Goal: Information Seeking & Learning: Find specific fact

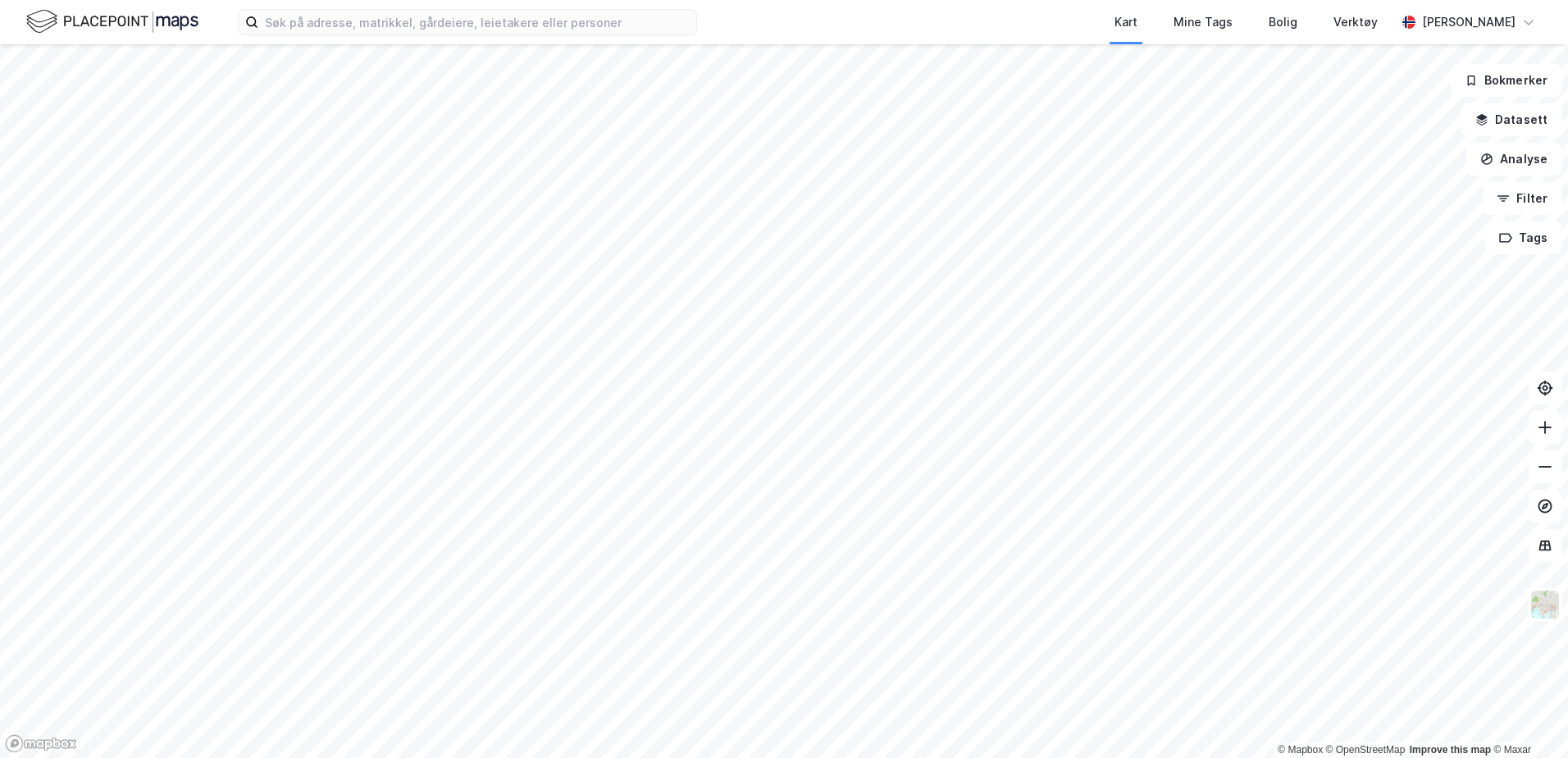
click at [343, 40] on div "Kart Mine Tags [PERSON_NAME] Verktøy [PERSON_NAME]" at bounding box center [784, 22] width 1568 height 44
click at [330, 28] on input at bounding box center [477, 22] width 438 height 24
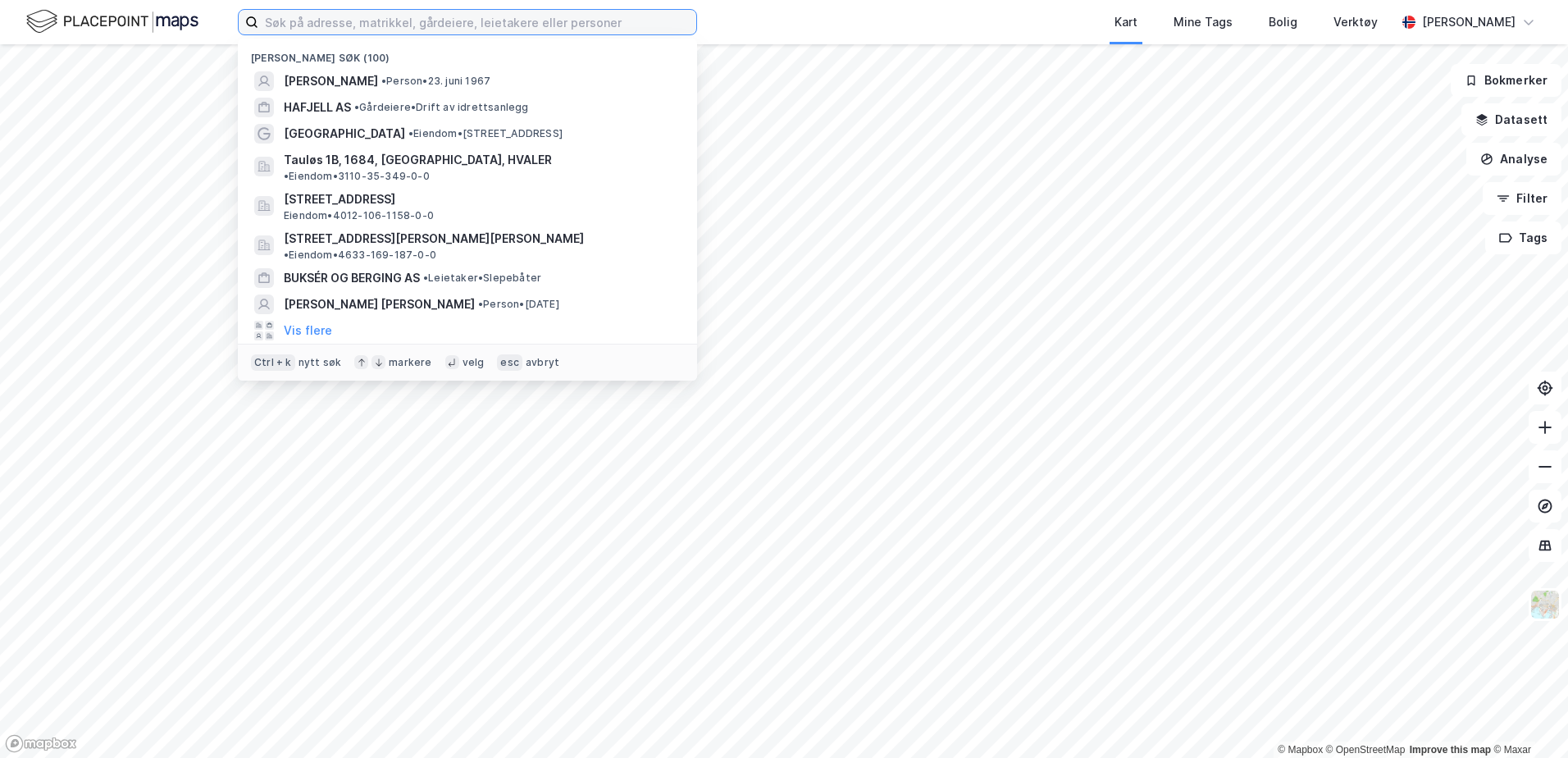
paste input "[PERSON_NAME] [PERSON_NAME]"
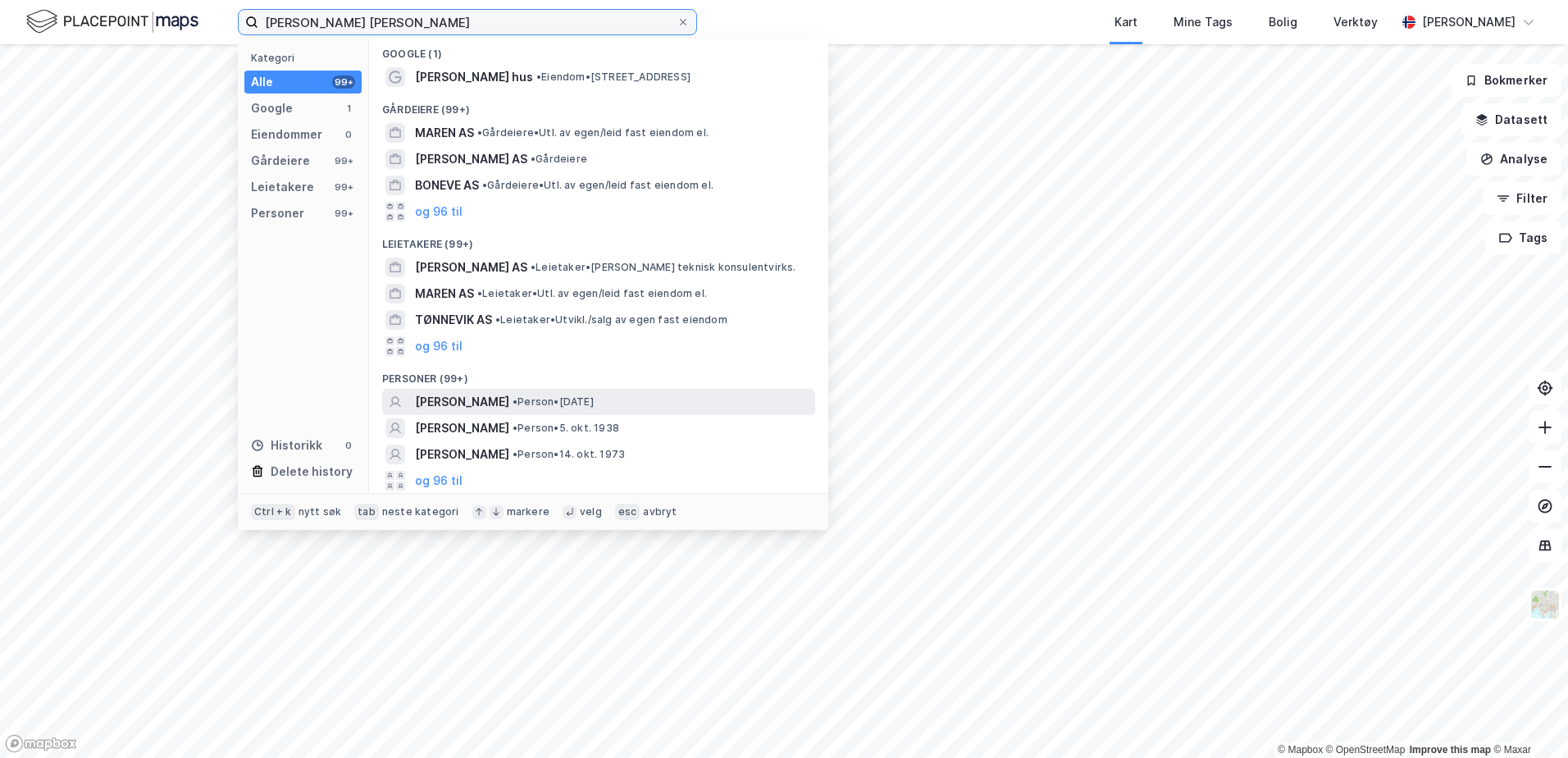
scroll to position [5, 0]
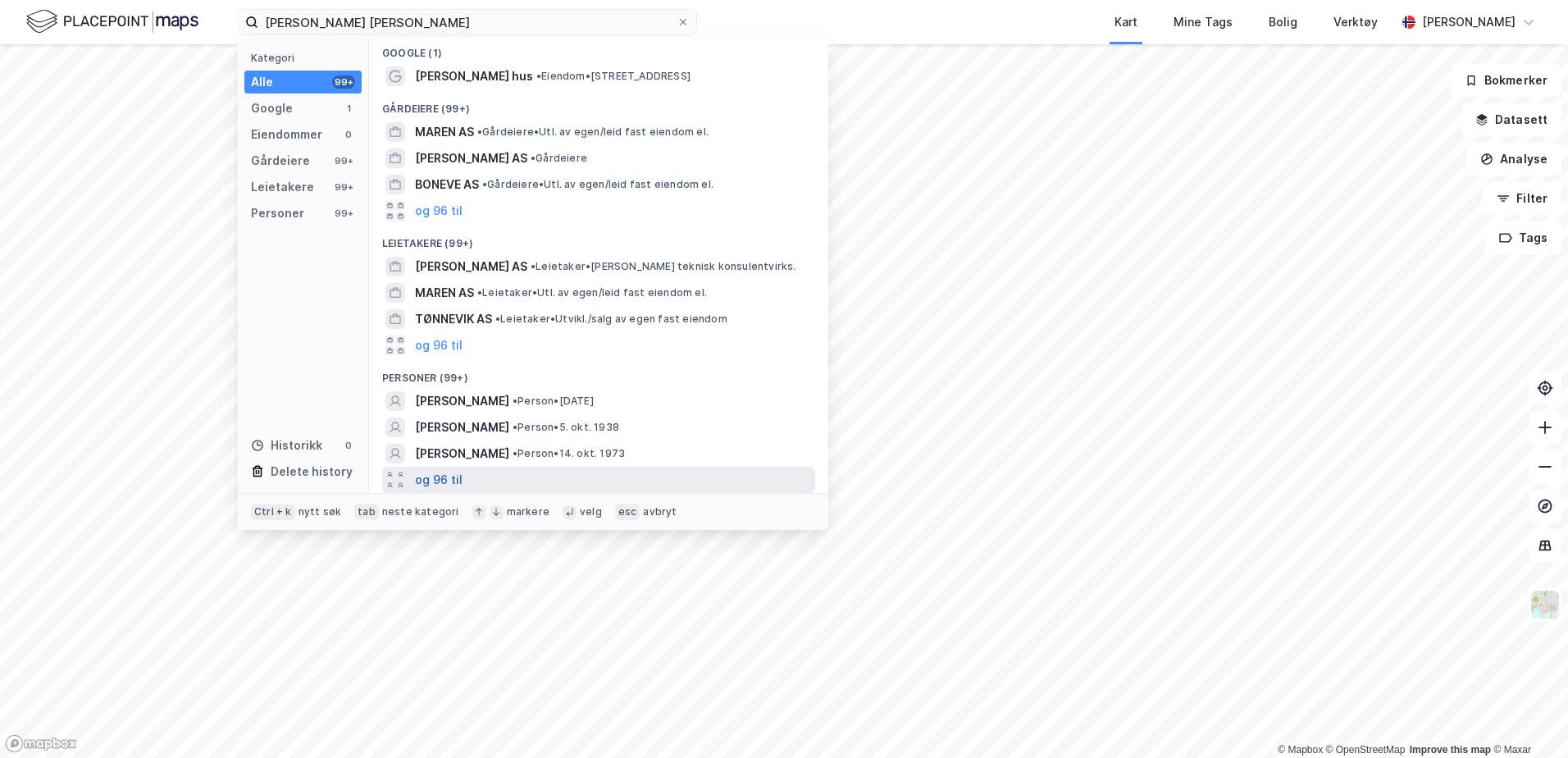
click at [439, 473] on button "og 96 til" at bounding box center [439, 480] width 48 height 20
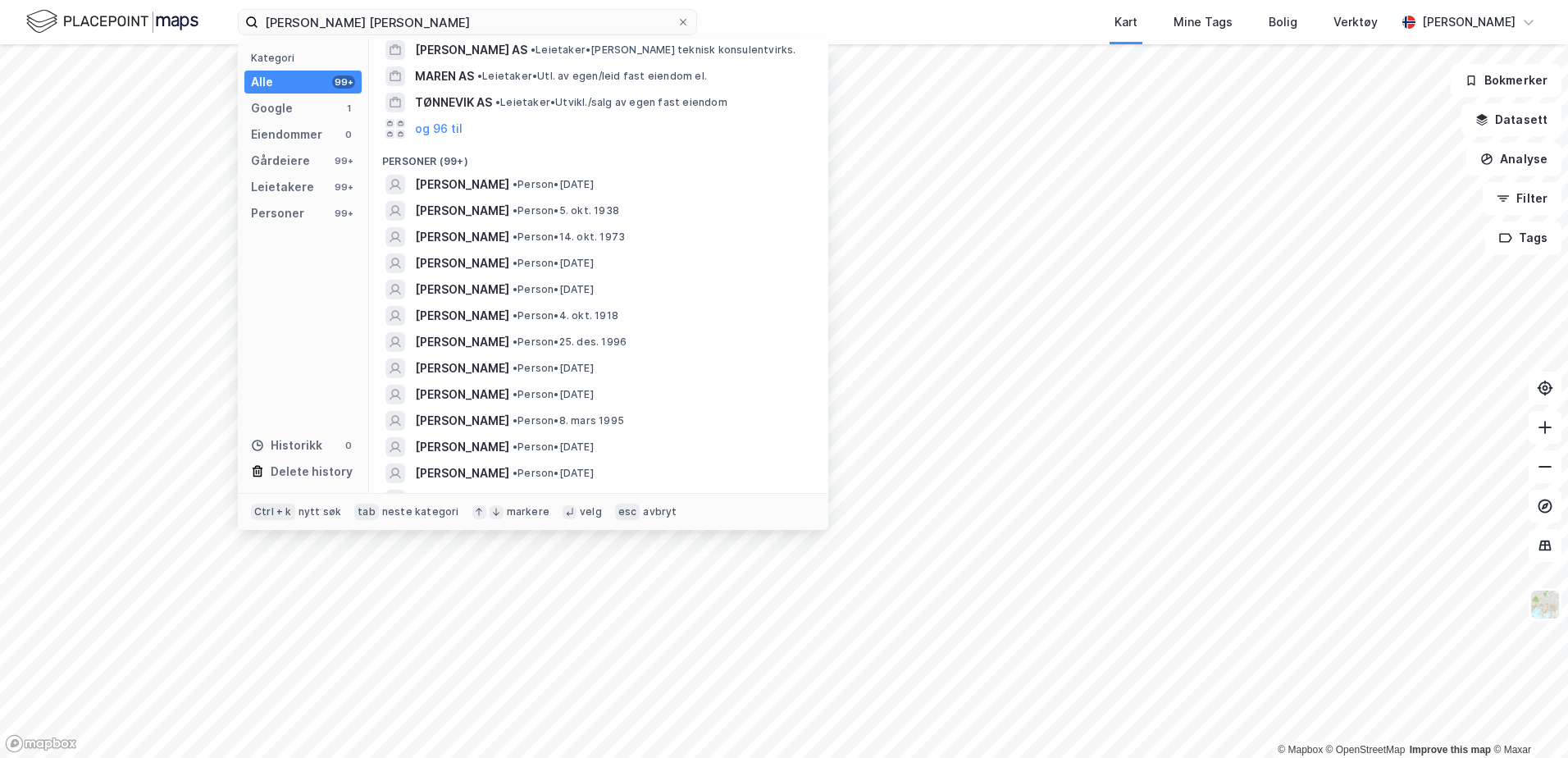
scroll to position [0, 0]
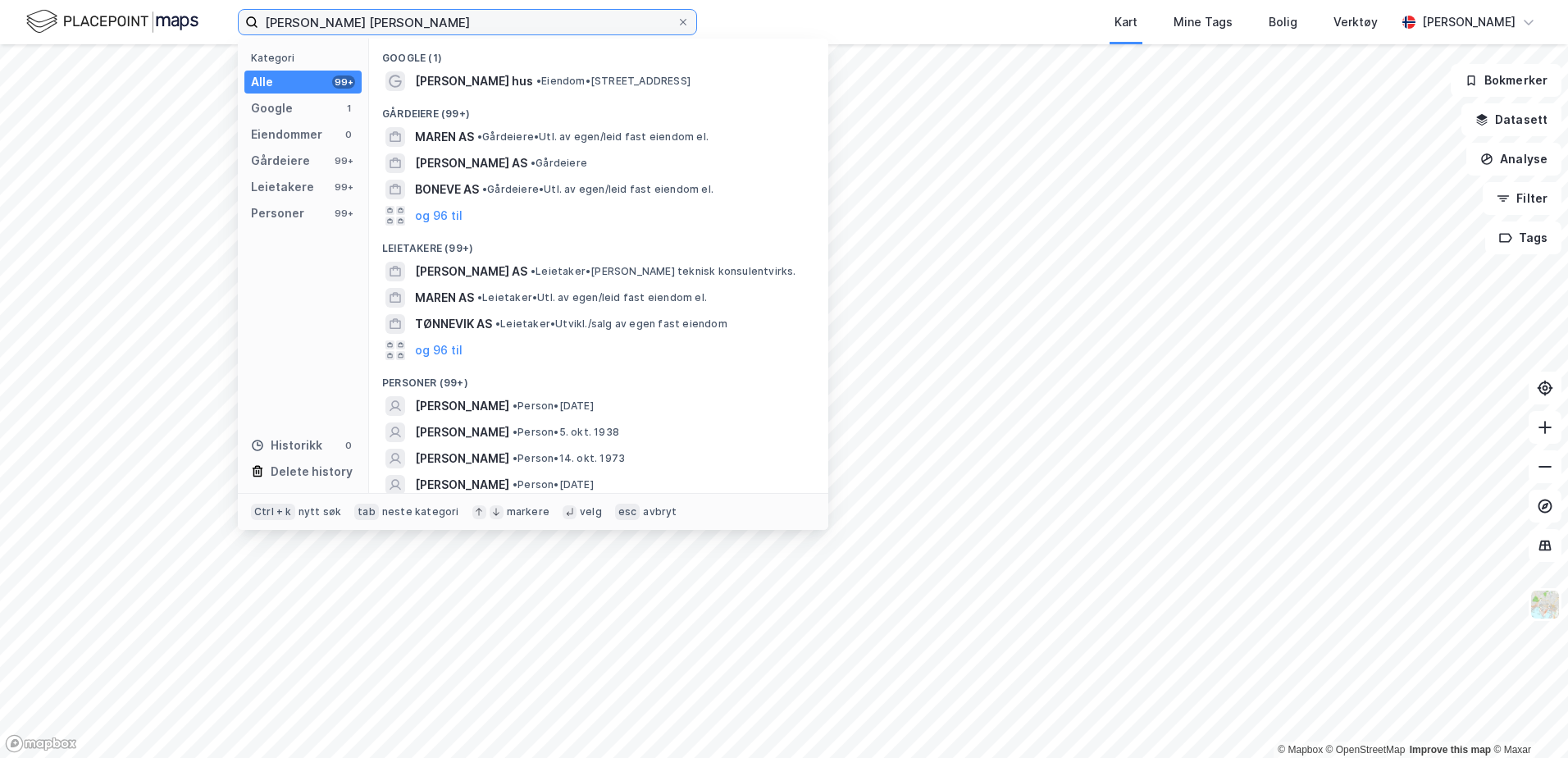
click at [306, 20] on input "[PERSON_NAME] [PERSON_NAME]" at bounding box center [468, 22] width 418 height 24
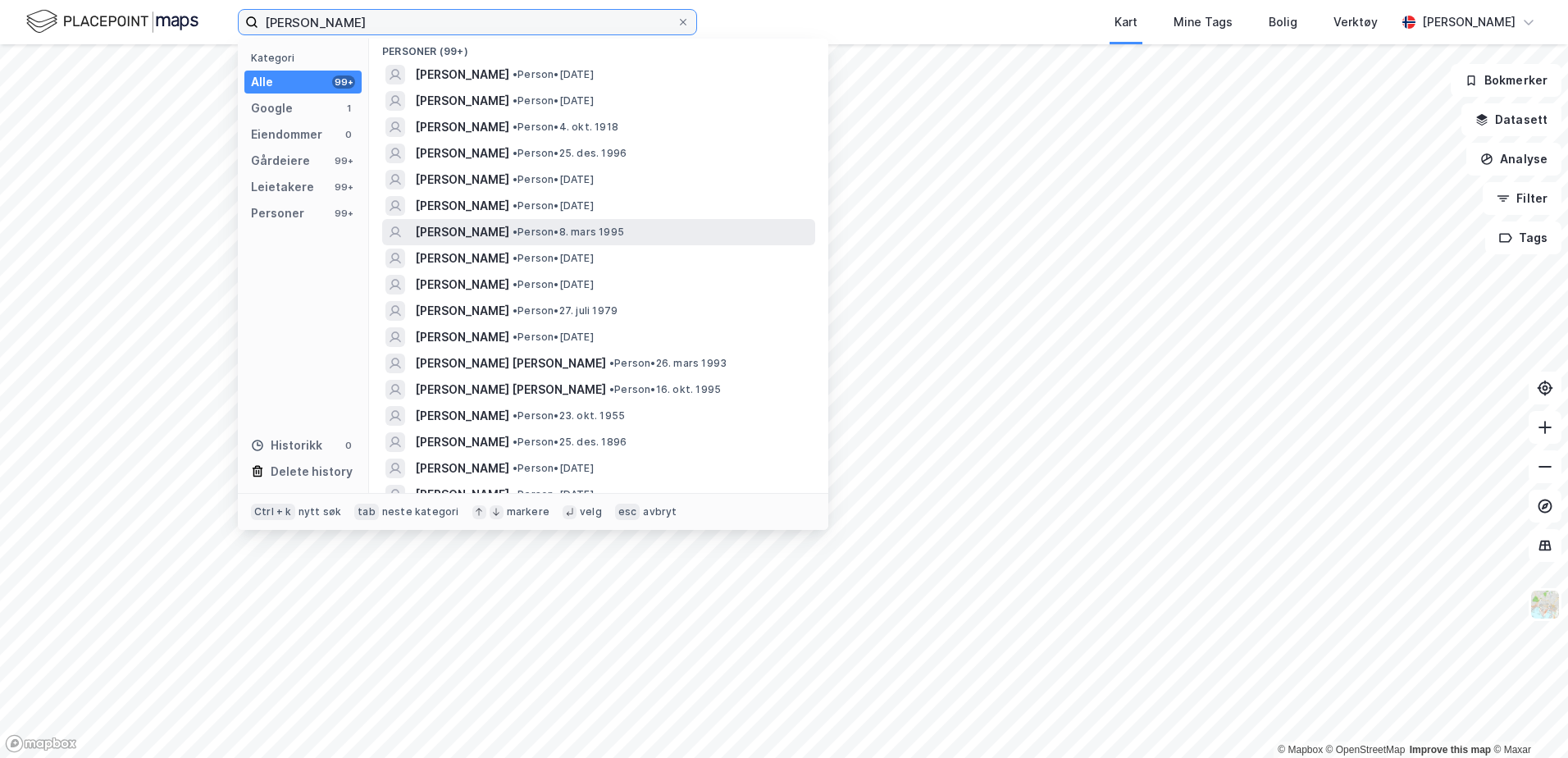
scroll to position [202, 0]
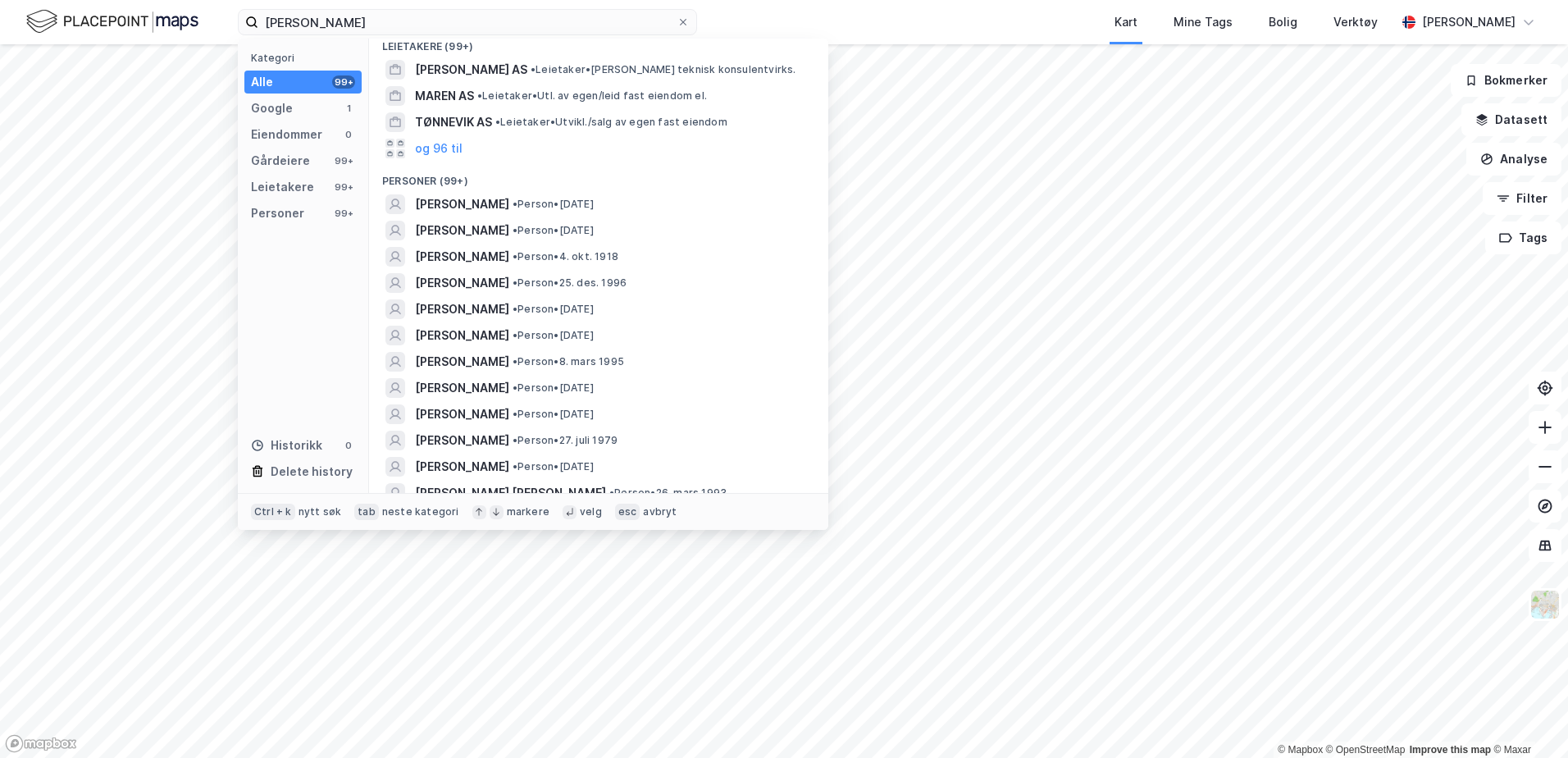
click at [340, 283] on div "Kategori Alle 99+ Google 1 Eiendommer 0 Gårdeiere 99+ Leietakere 99+ Personer 9…" at bounding box center [303, 266] width 131 height 454
click at [442, 31] on label "[PERSON_NAME]" at bounding box center [468, 22] width 459 height 26
click at [442, 31] on input "[PERSON_NAME]" at bounding box center [468, 22] width 418 height 24
drag, startPoint x: 444, startPoint y: 28, endPoint x: 7, endPoint y: -5, distance: 438.2
click at [7, 0] on html "[PERSON_NAME] Kategori Alle 99+ Google 1 Eiendommer 0 Gårdeiere 99+ Leietakere …" at bounding box center [784, 379] width 1568 height 758
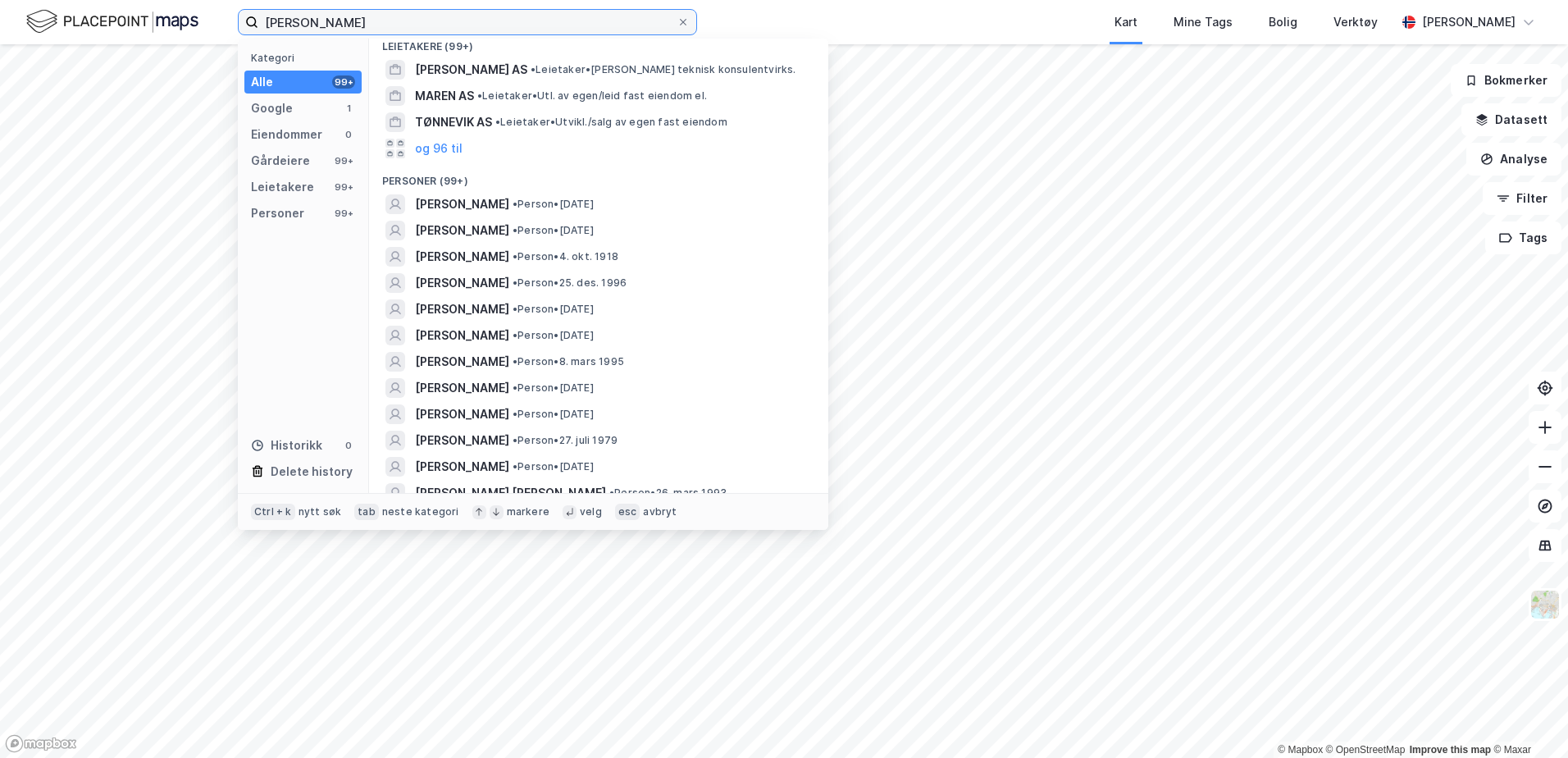
paste input "913 016 637"
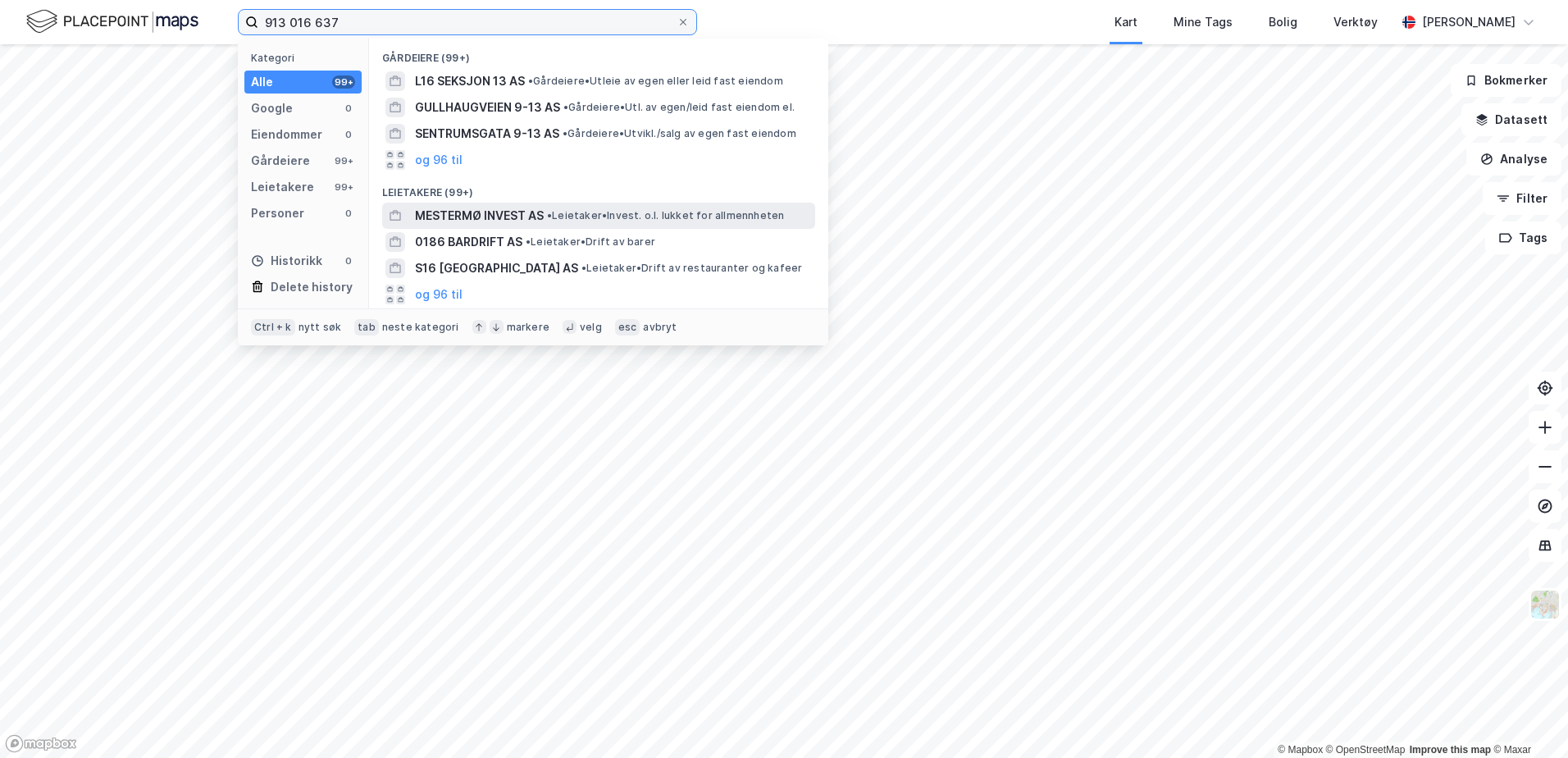
type input "913 016 637"
click at [482, 207] on span "MESTERMØ INVEST AS" at bounding box center [479, 216] width 128 height 20
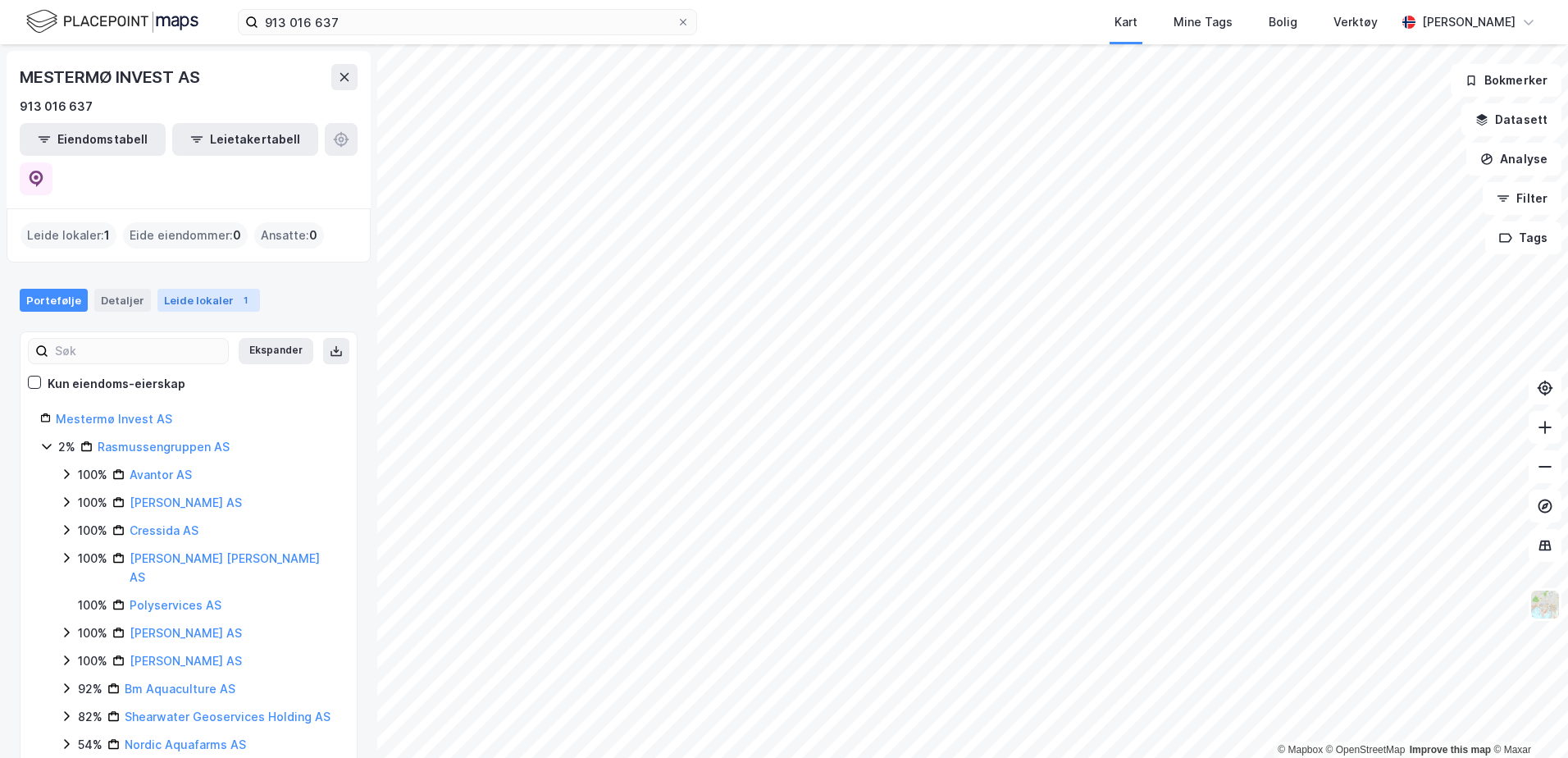
click at [200, 289] on div "Leide lokaler 1" at bounding box center [208, 299] width 102 height 23
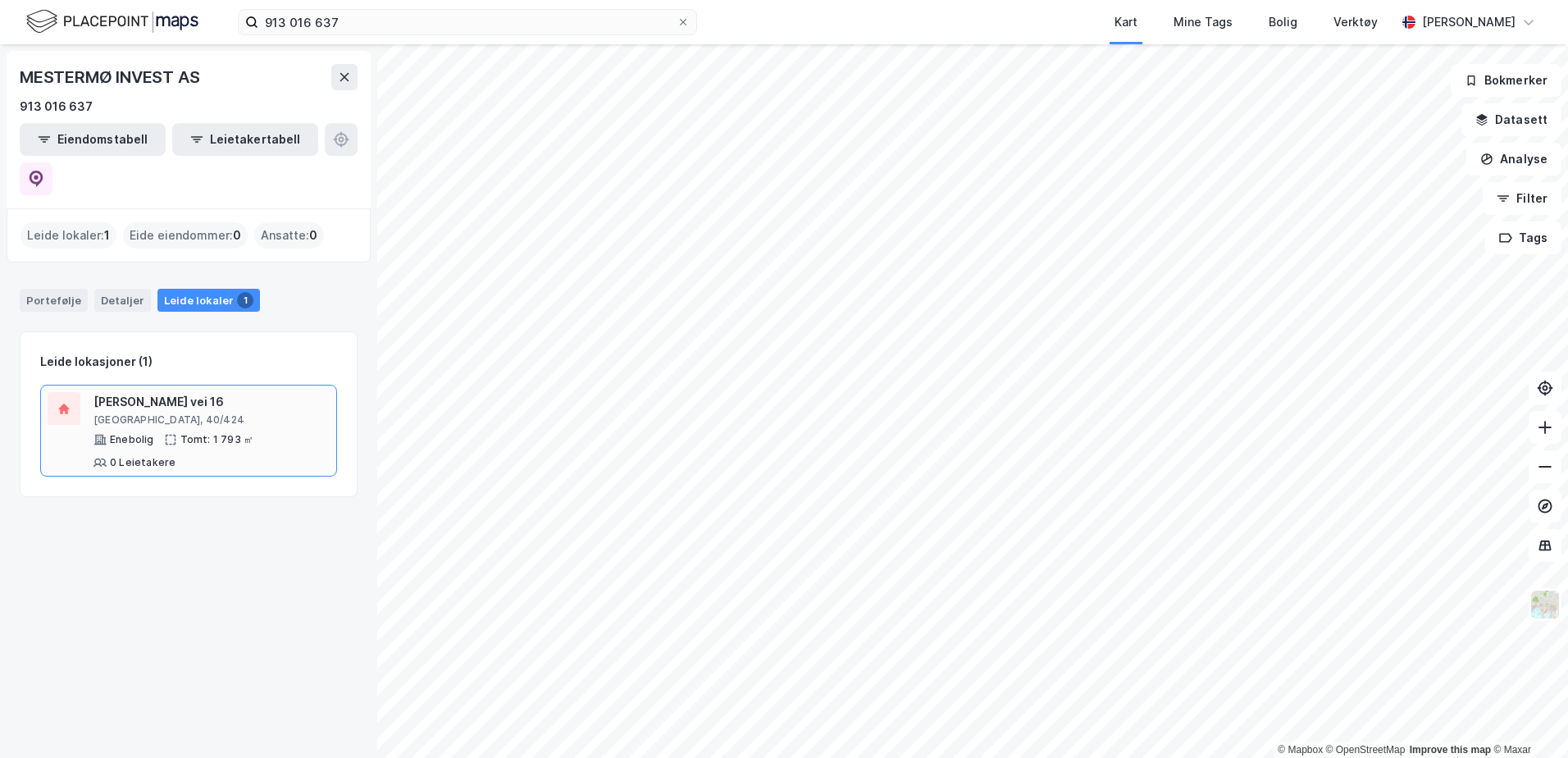
click at [163, 392] on div "[PERSON_NAME] vei 16" at bounding box center [211, 402] width 236 height 20
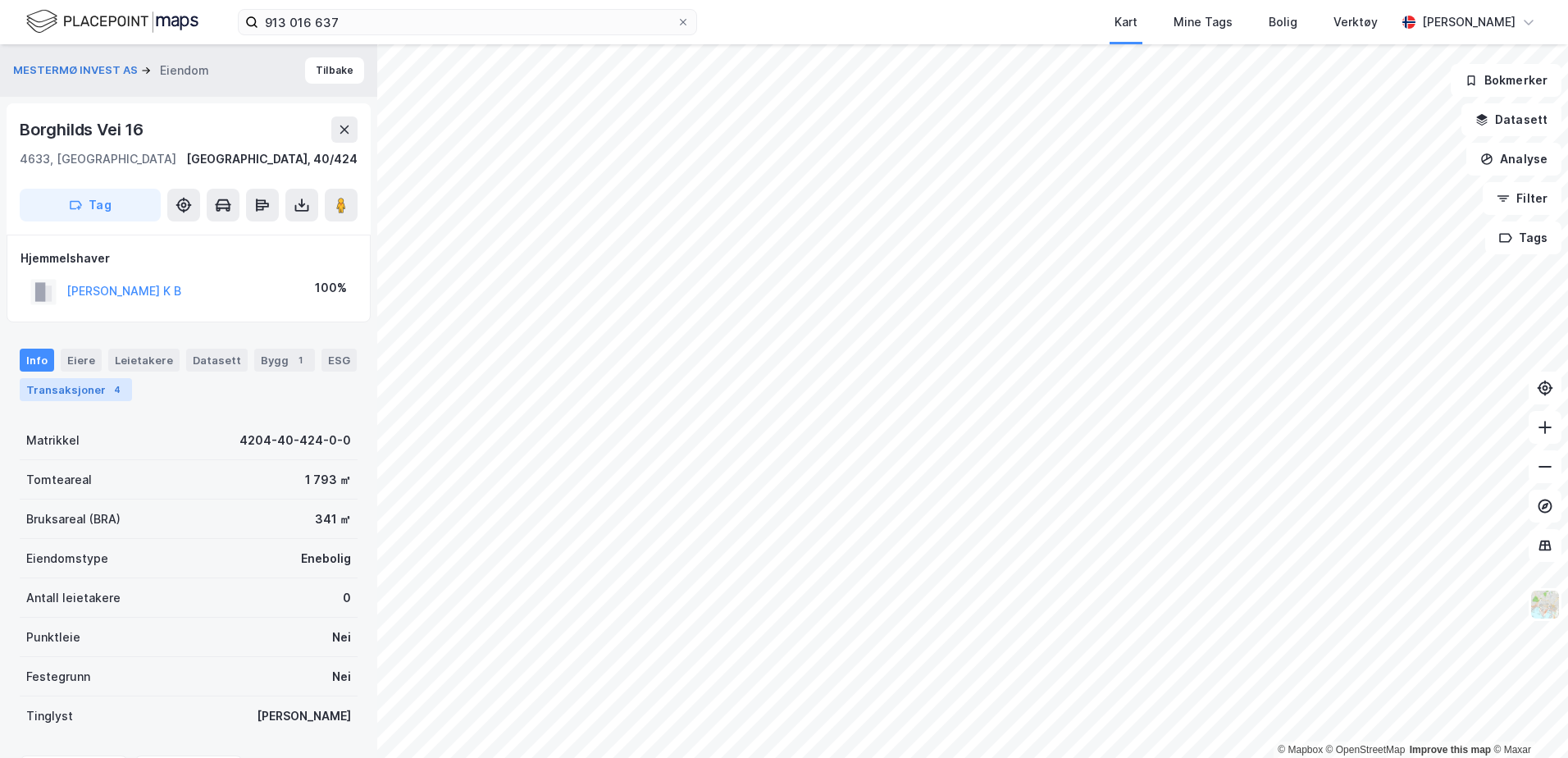
click at [112, 383] on div "4" at bounding box center [118, 390] width 16 height 16
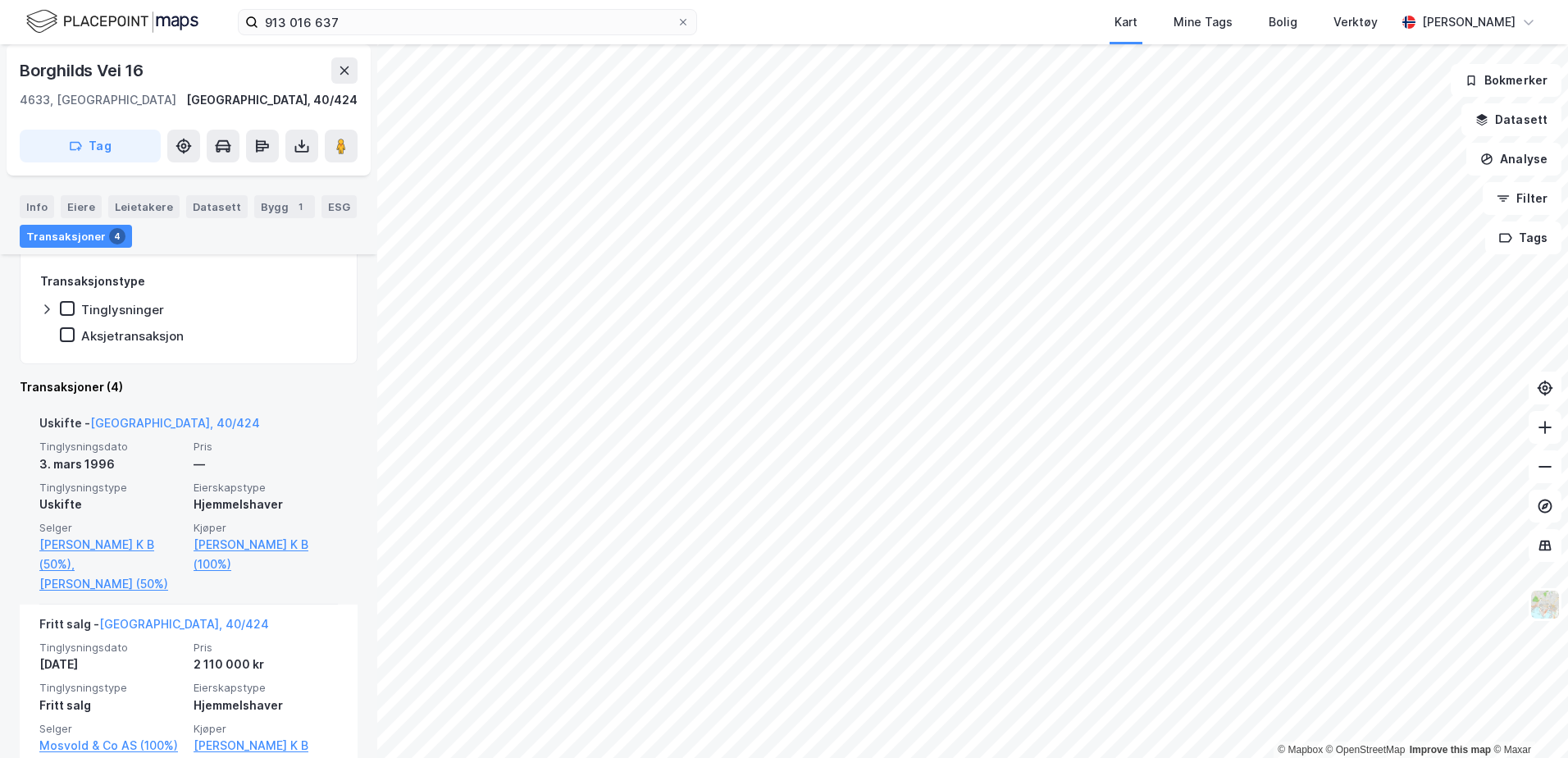
scroll to position [410, 0]
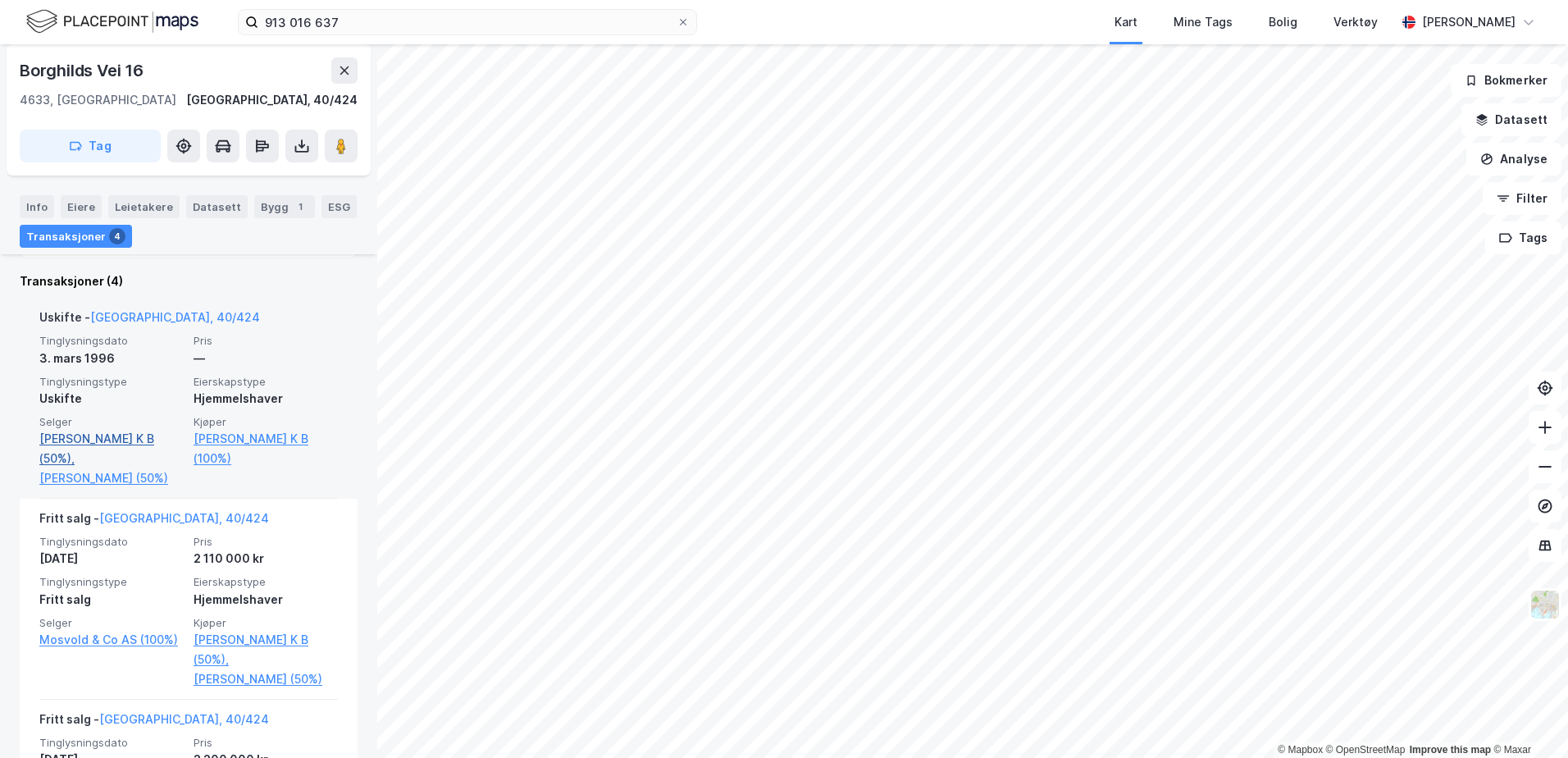
click at [138, 435] on link "[PERSON_NAME] K B (50%)," at bounding box center [112, 449] width 145 height 40
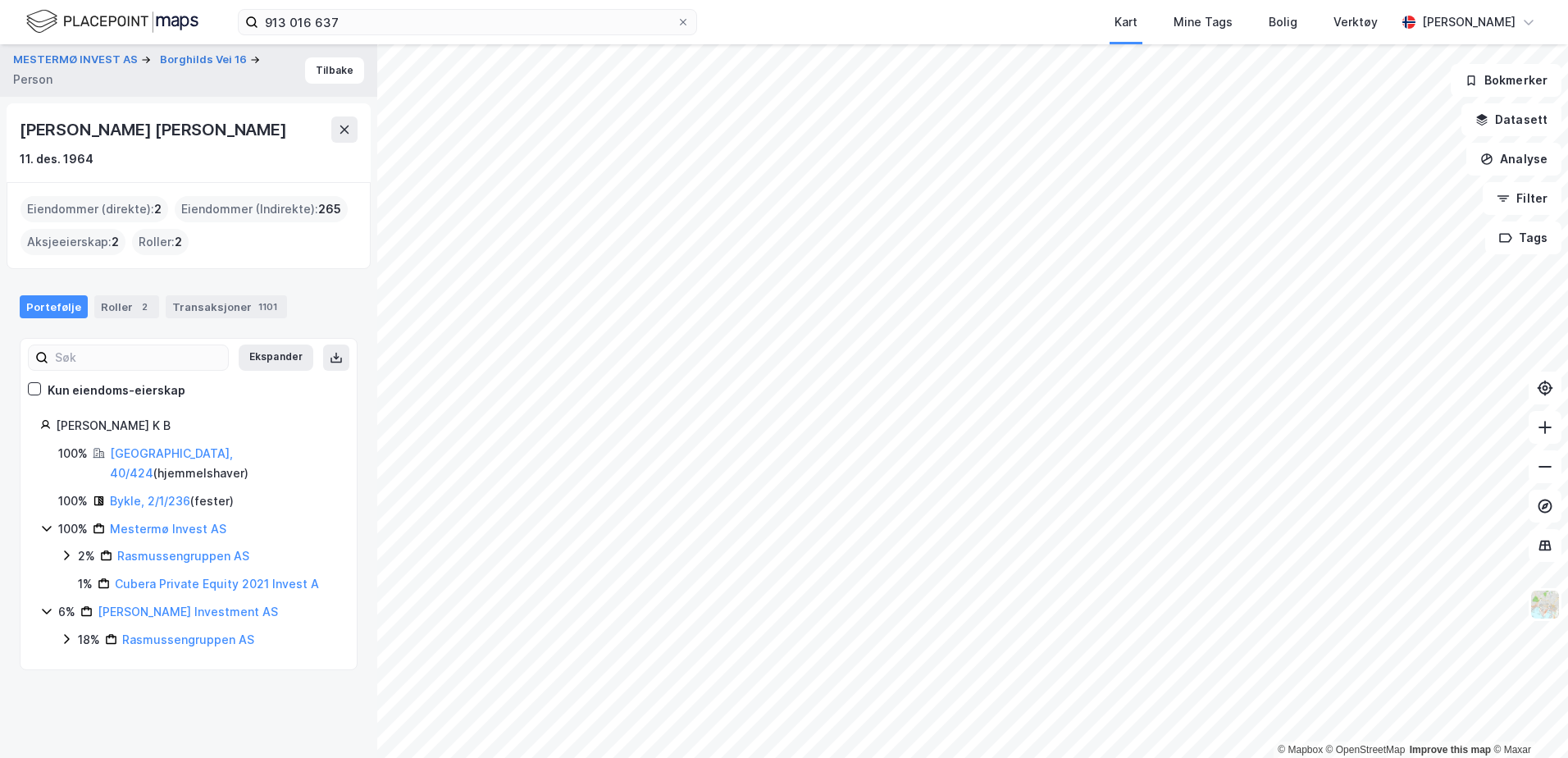
click at [245, 206] on div "Eiendommer (Indirekte) : 265" at bounding box center [260, 209] width 173 height 26
click at [124, 211] on div "Eiendommer (direkte) : 2" at bounding box center [94, 209] width 147 height 26
click at [150, 494] on link "Bykle, 2/1/236" at bounding box center [150, 500] width 80 height 14
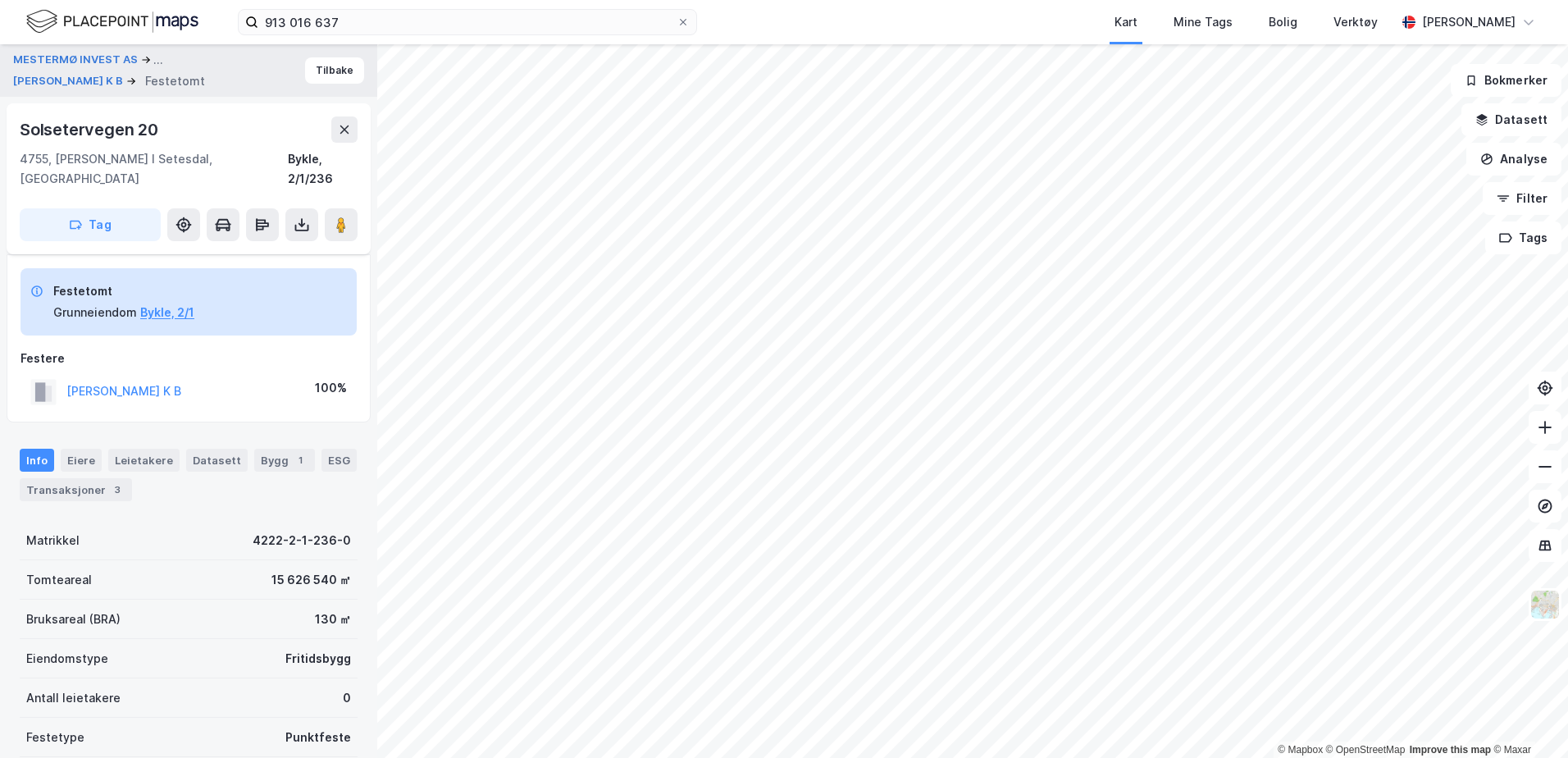
scroll to position [145, 0]
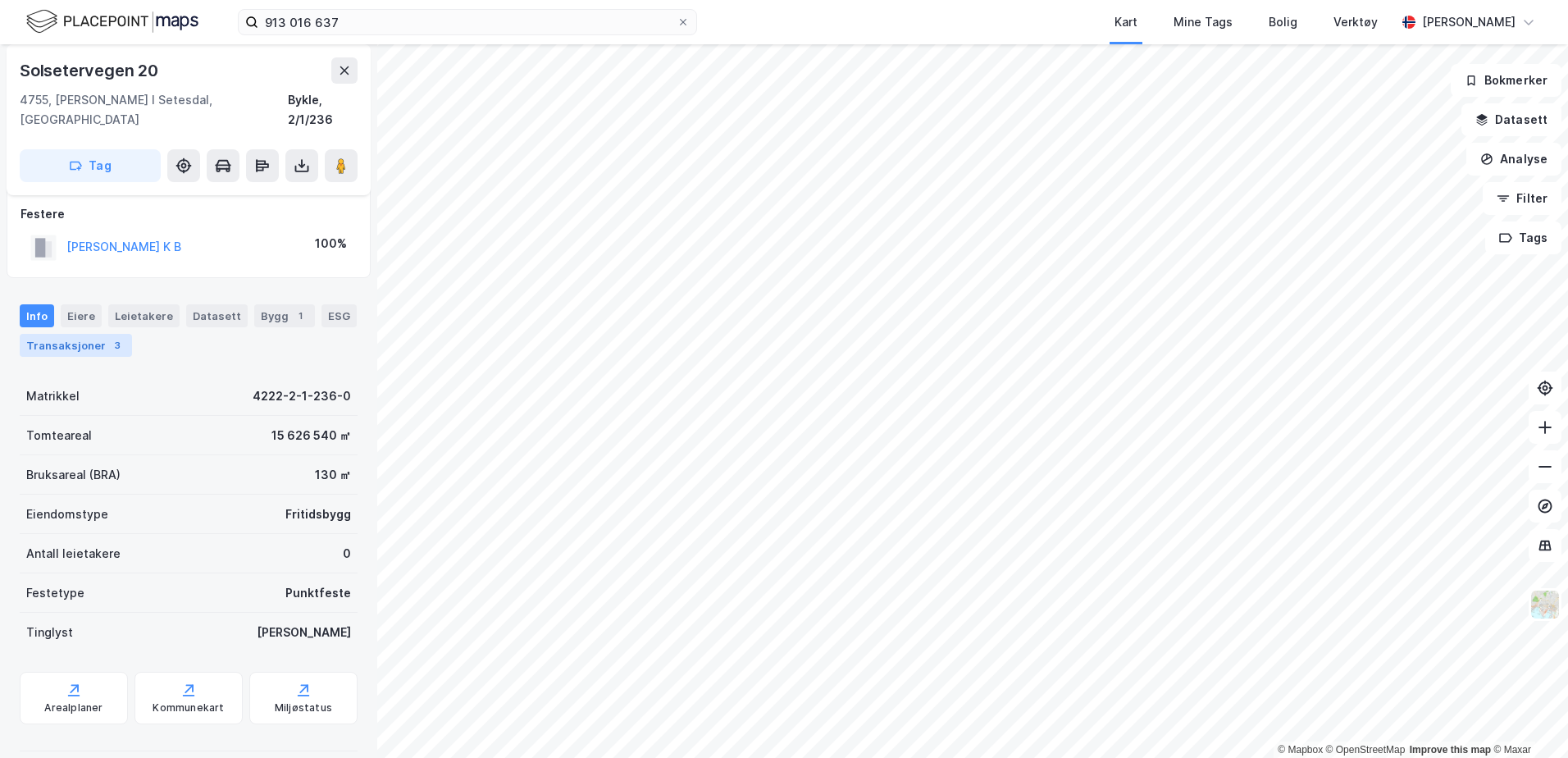
click at [113, 337] on div "3" at bounding box center [118, 346] width 16 height 16
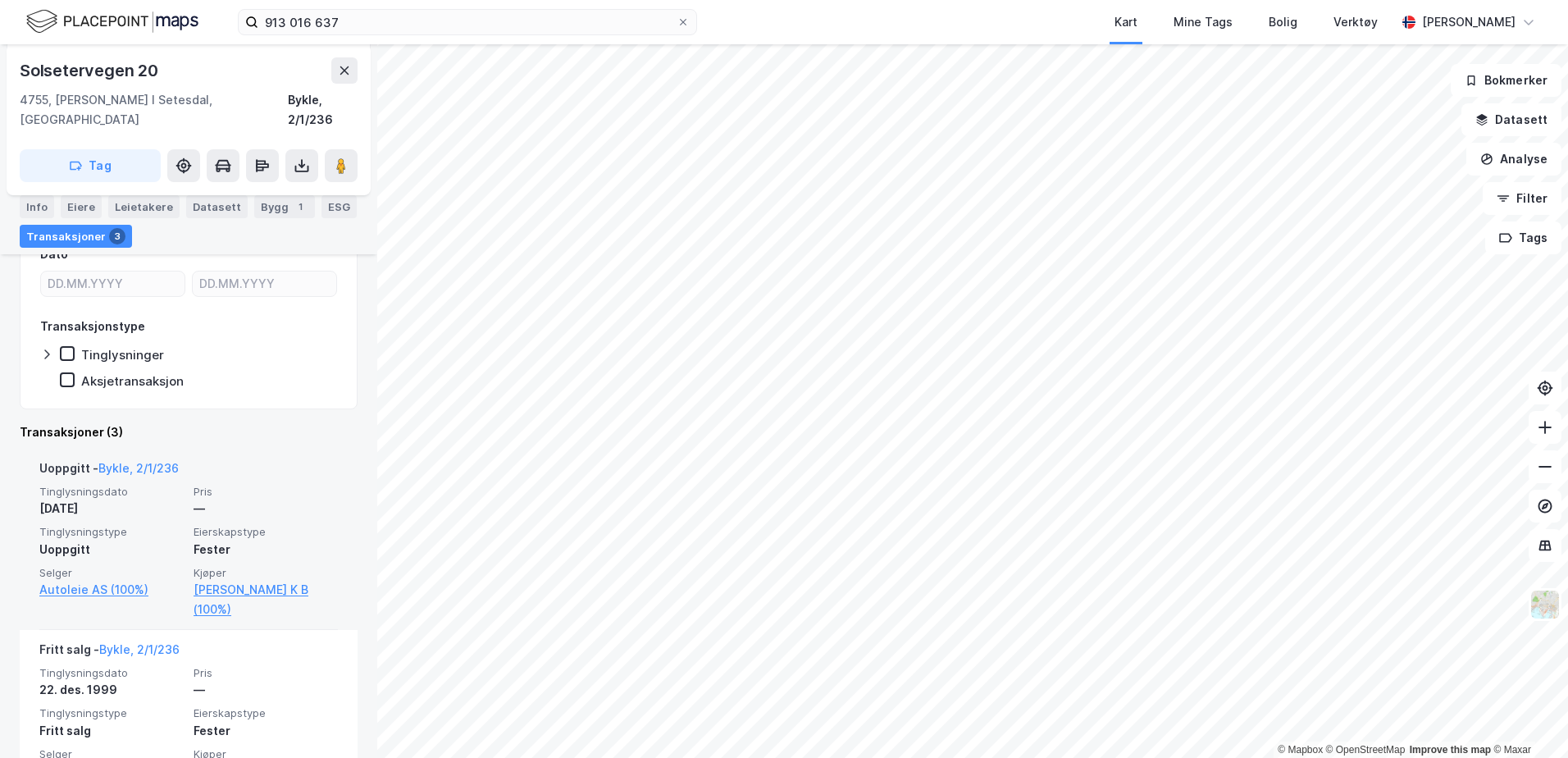
scroll to position [347, 0]
